Goal: Information Seeking & Learning: Learn about a topic

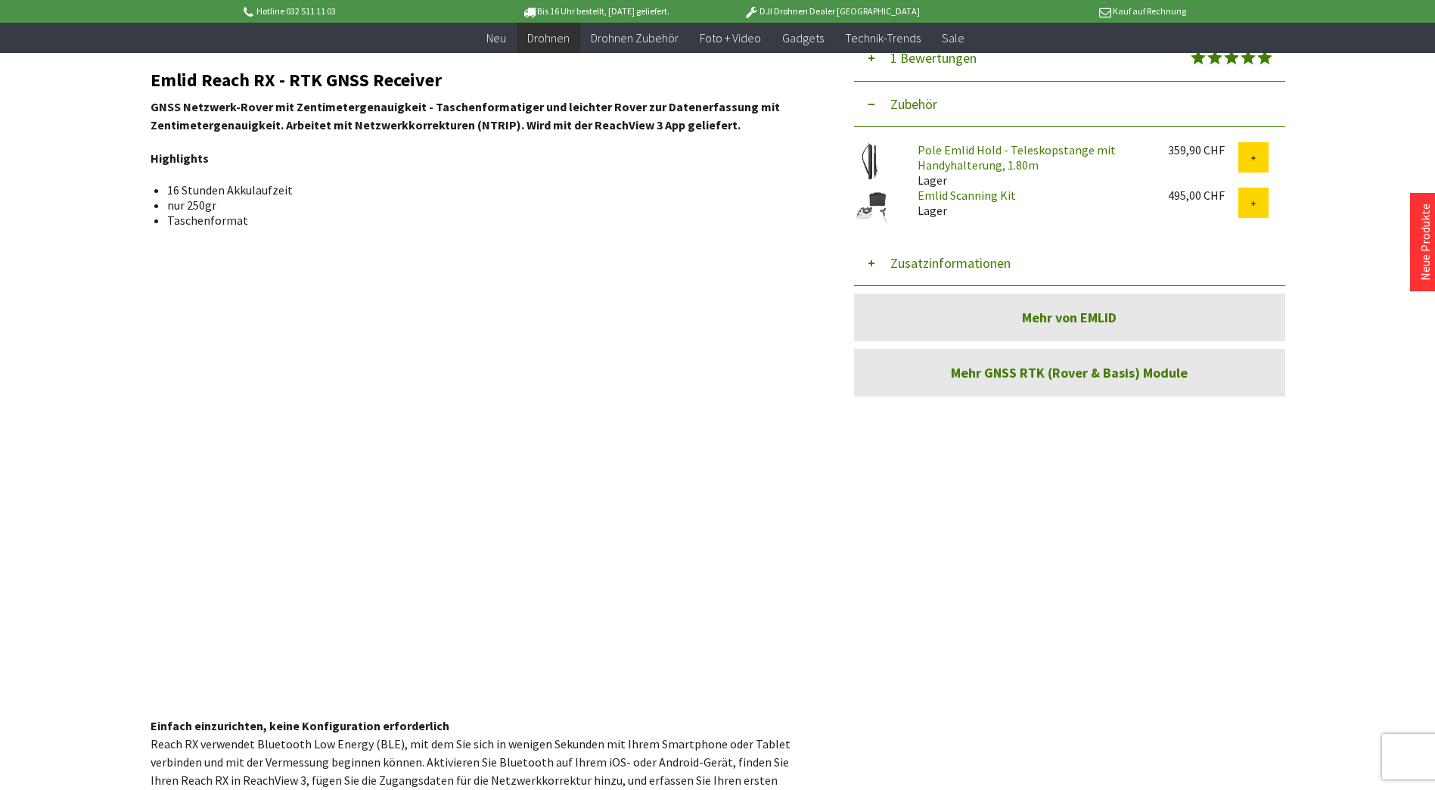
scroll to position [529, 0]
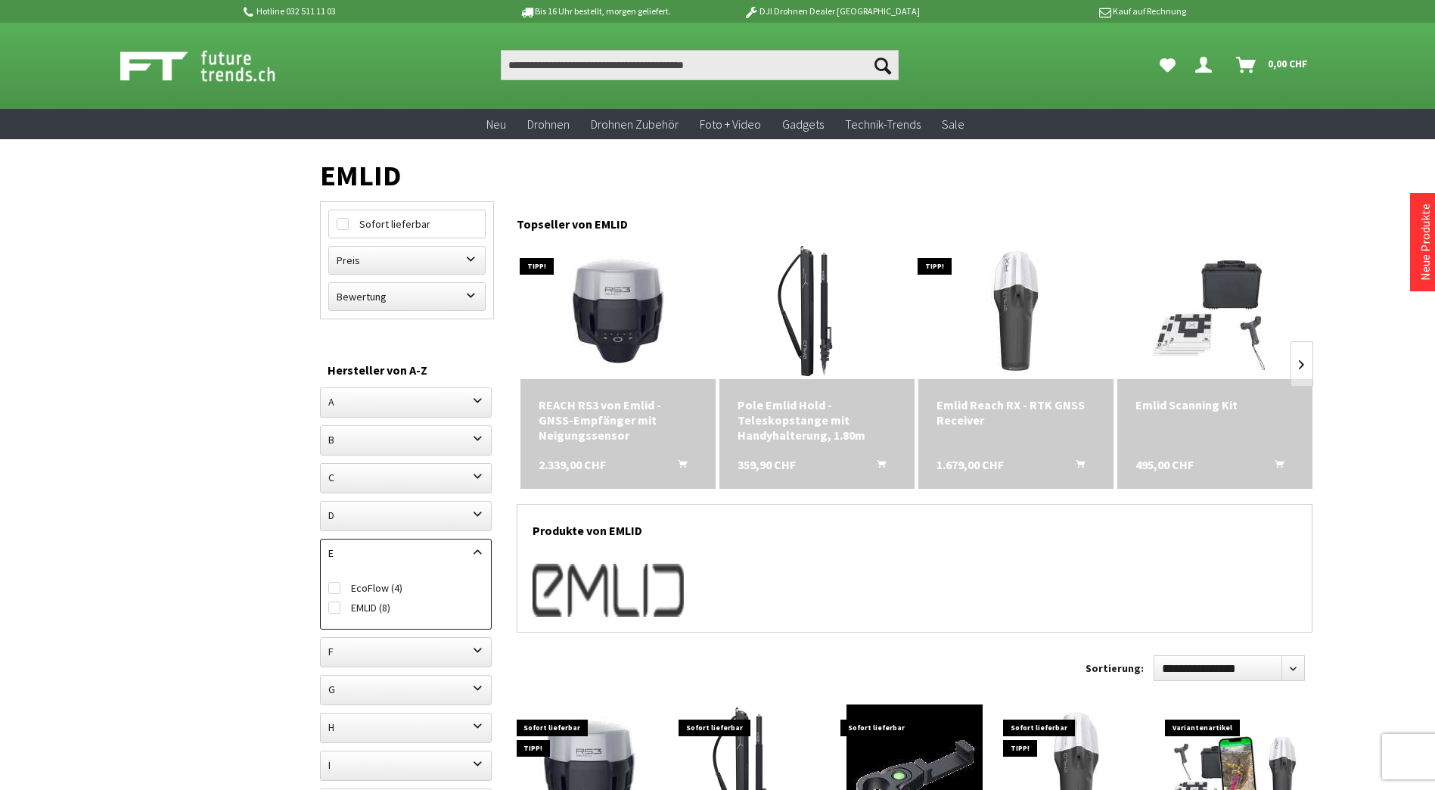
click at [574, 412] on div "REACH RS3 von Emlid - GNSS-Empfänger mit Neigungssensor" at bounding box center [618, 419] width 159 height 45
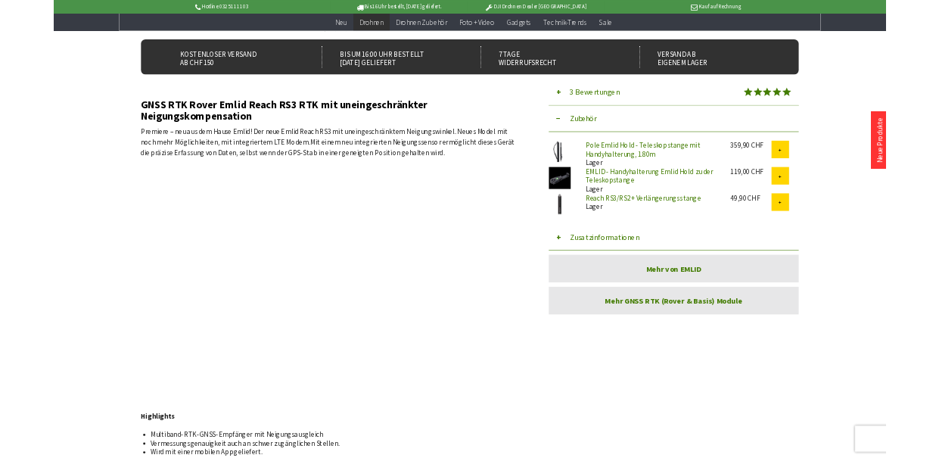
scroll to position [454, 0]
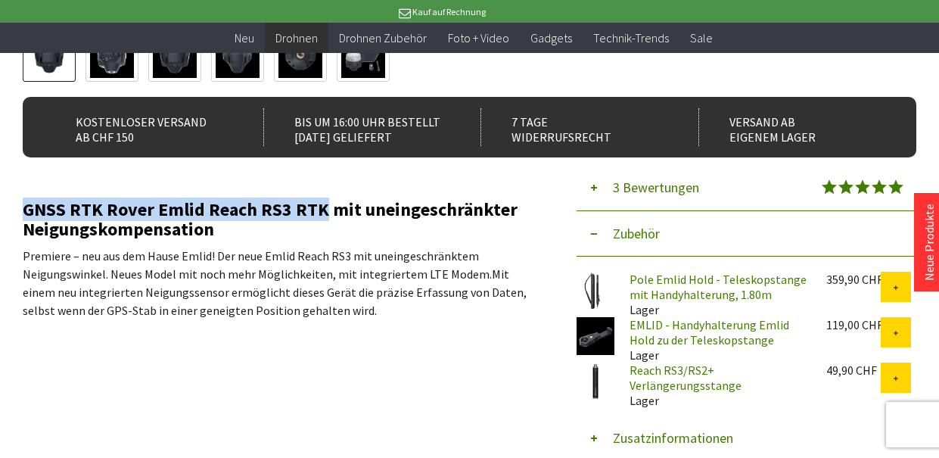
drag, startPoint x: 25, startPoint y: 206, endPoint x: 322, endPoint y: 209, distance: 297.3
click at [322, 209] on h2 "GNSS RTK Rover Emlid Reach RS3 RTK mit uneingeschränkter Neigungskompensation" at bounding box center [282, 219] width 518 height 39
copy h2 "GNSS RTK Rover Emlid Reach RS3 RTK"
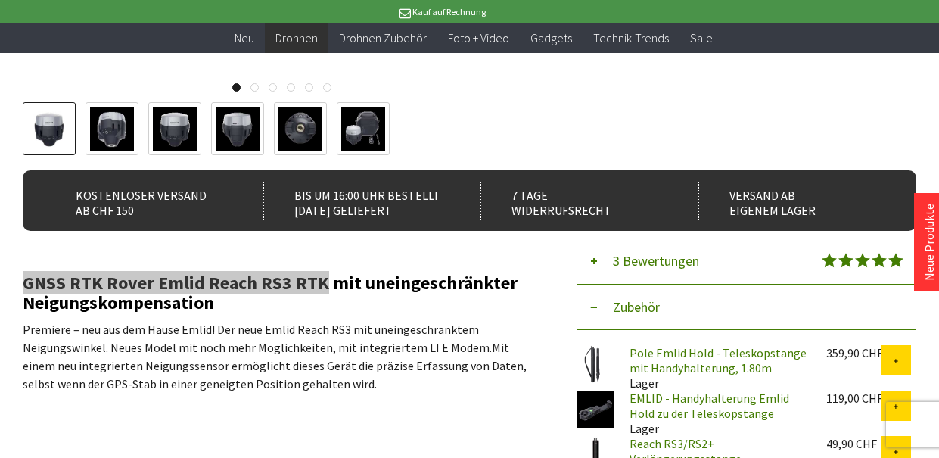
scroll to position [378, 0]
